Goal: Navigation & Orientation: Find specific page/section

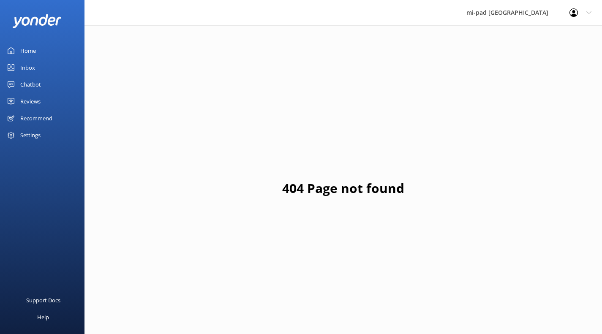
click at [33, 86] on div "Chatbot" at bounding box center [30, 84] width 21 height 17
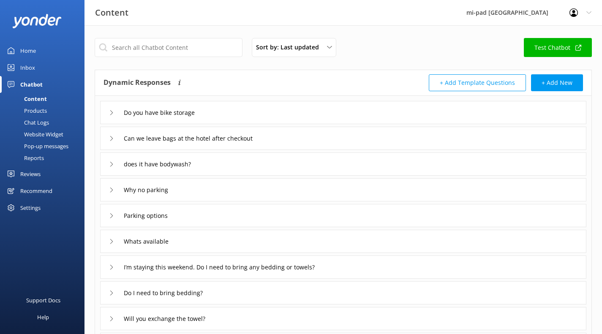
click at [39, 108] on div "Products" at bounding box center [26, 111] width 42 height 12
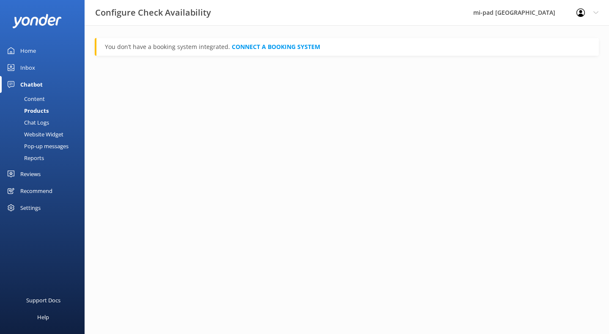
click at [44, 121] on div "Chat Logs" at bounding box center [27, 123] width 44 height 12
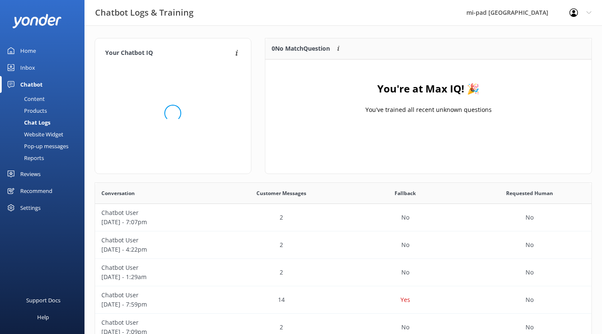
scroll to position [99, 320]
